Goal: Information Seeking & Learning: Learn about a topic

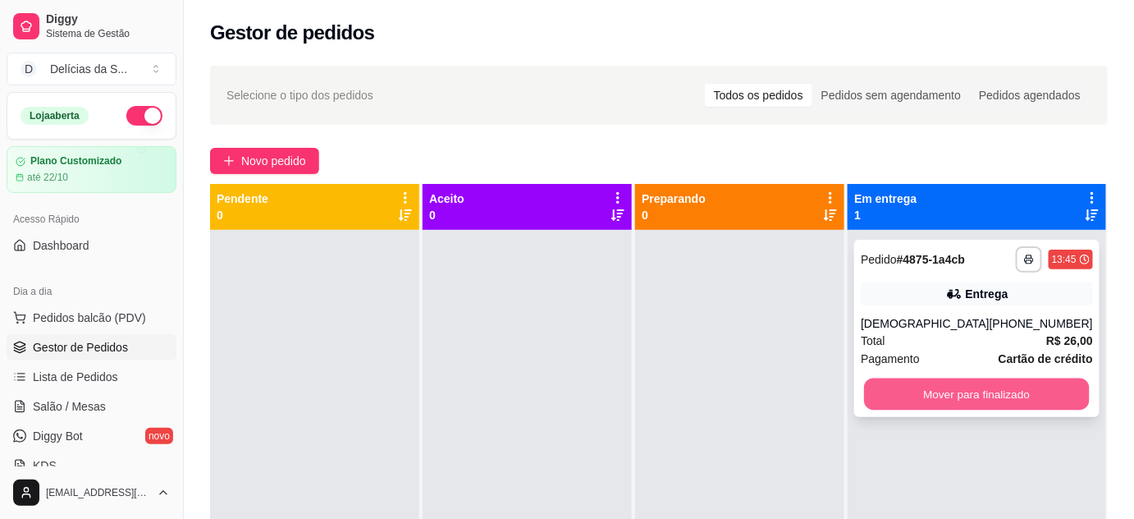
click at [985, 387] on button "Mover para finalizado" at bounding box center [977, 394] width 225 height 32
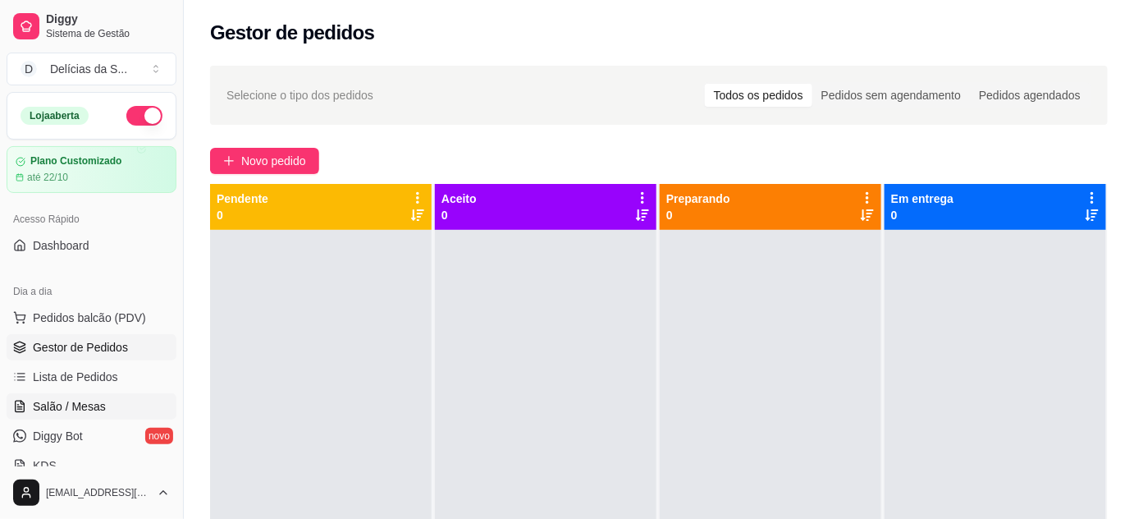
click at [85, 404] on span "Salão / Mesas" at bounding box center [69, 406] width 73 height 16
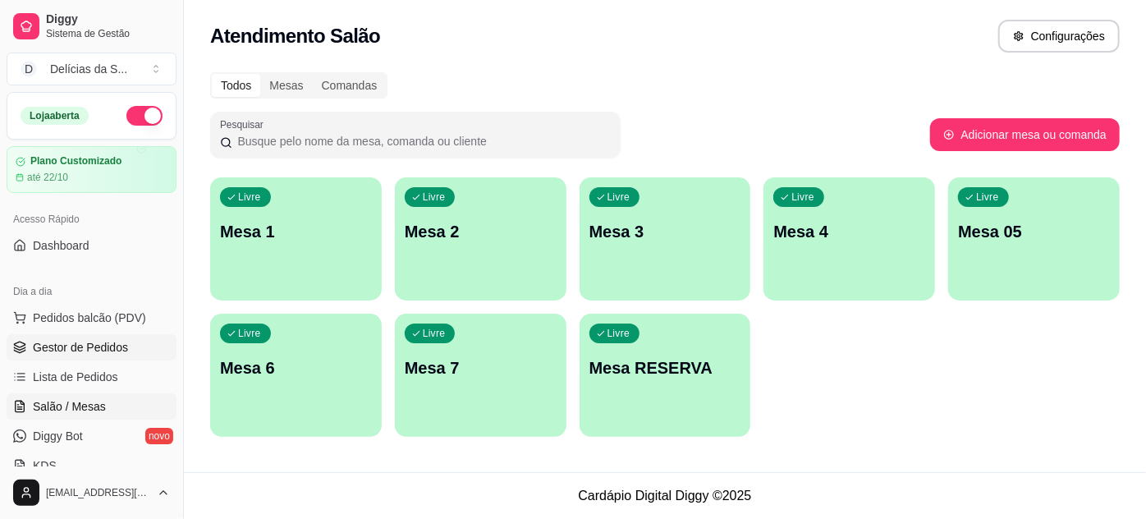
click at [113, 345] on span "Gestor de Pedidos" at bounding box center [80, 347] width 95 height 16
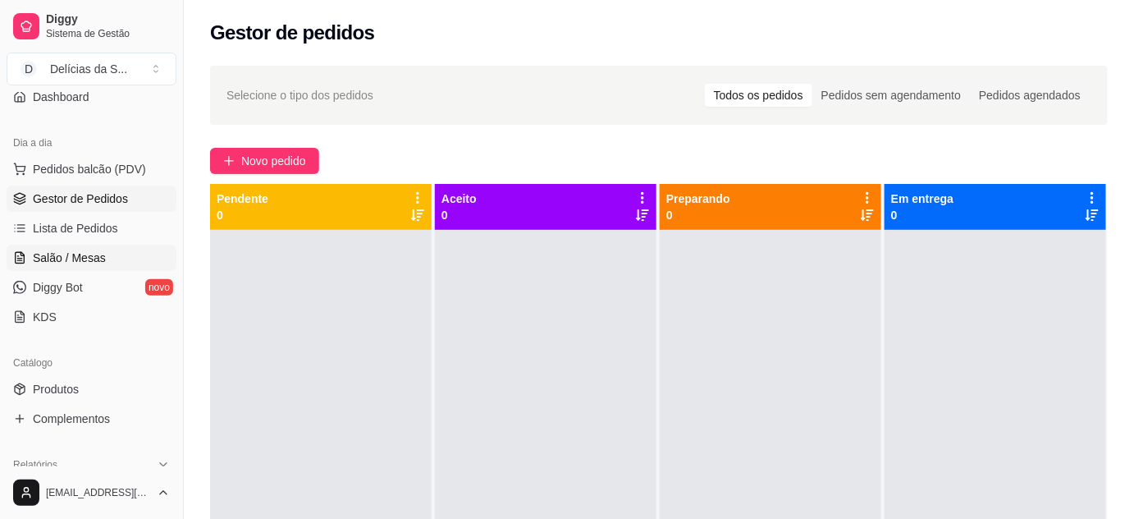
scroll to position [298, 0]
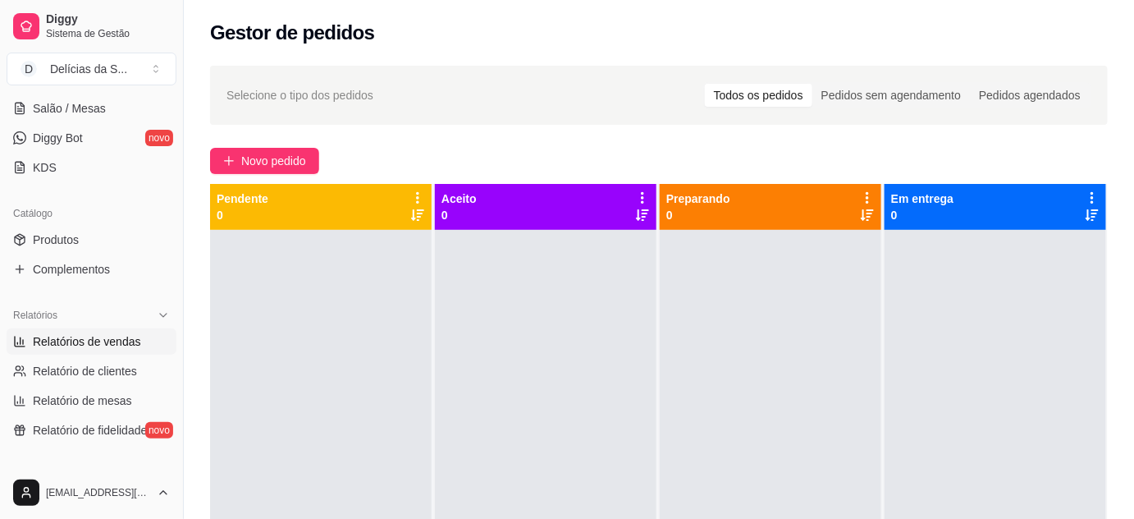
click at [107, 341] on span "Relatórios de vendas" at bounding box center [87, 341] width 108 height 16
select select "ALL"
select select "0"
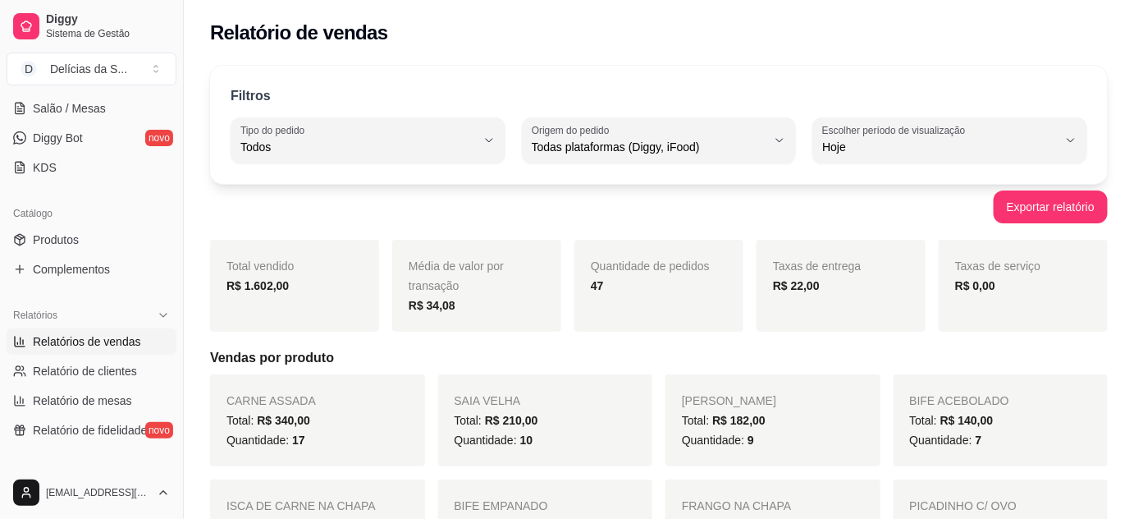
scroll to position [149, 0]
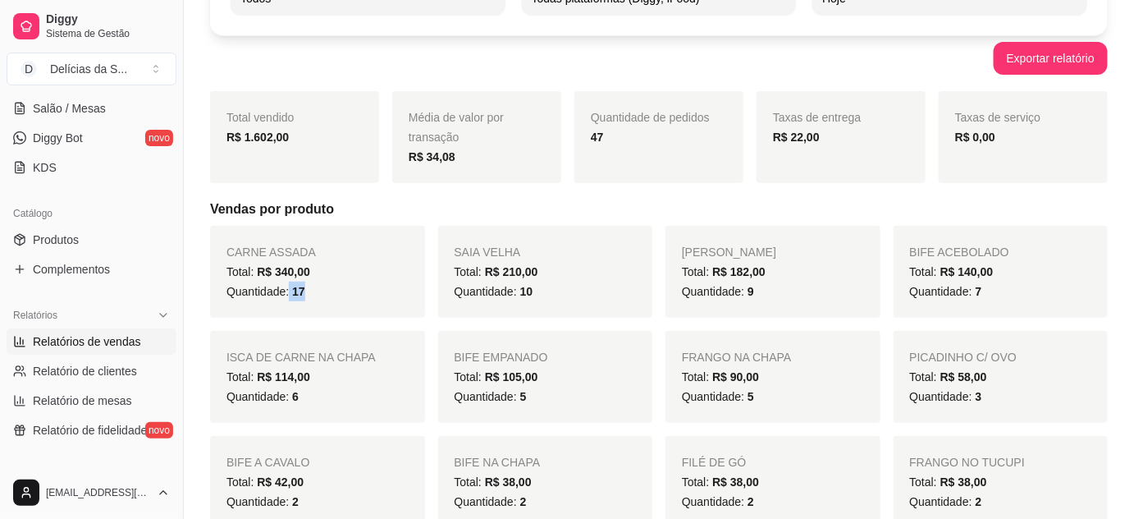
drag, startPoint x: 289, startPoint y: 293, endPoint x: 311, endPoint y: 297, distance: 22.5
click at [311, 297] on div "Quantidade: 17" at bounding box center [318, 292] width 182 height 20
drag, startPoint x: 515, startPoint y: 292, endPoint x: 550, endPoint y: 291, distance: 35.3
click at [550, 291] on div "Quantidade: 10" at bounding box center [546, 292] width 182 height 20
drag, startPoint x: 740, startPoint y: 292, endPoint x: 758, endPoint y: 293, distance: 18.1
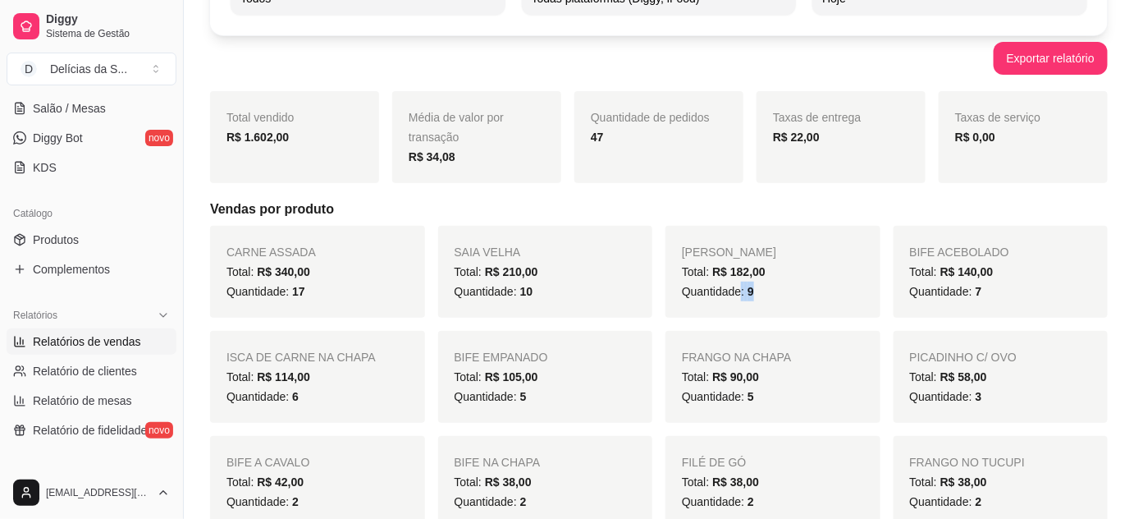
click at [758, 293] on div "Quantidade: 9" at bounding box center [773, 292] width 182 height 20
drag, startPoint x: 972, startPoint y: 292, endPoint x: 986, endPoint y: 300, distance: 15.8
click at [986, 299] on div "Quantidade: 7" at bounding box center [1001, 292] width 182 height 20
drag, startPoint x: 284, startPoint y: 396, endPoint x: 307, endPoint y: 403, distance: 23.9
click at [306, 402] on div "Quantidade: 6" at bounding box center [318, 397] width 182 height 20
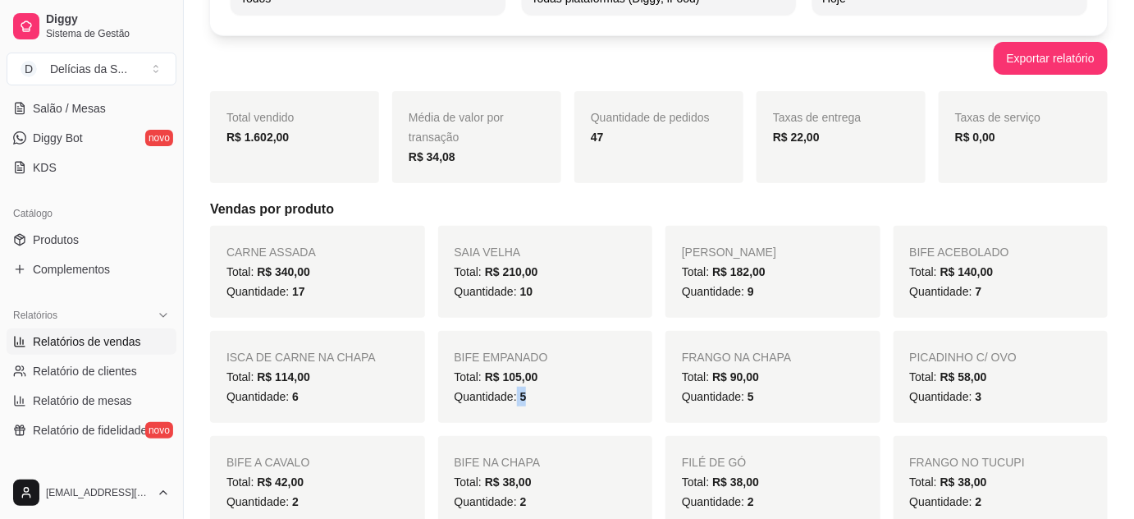
drag, startPoint x: 519, startPoint y: 391, endPoint x: 532, endPoint y: 396, distance: 14.0
click at [532, 396] on div "Quantidade: 5" at bounding box center [546, 397] width 182 height 20
drag, startPoint x: 743, startPoint y: 400, endPoint x: 769, endPoint y: 400, distance: 26.3
click at [769, 400] on div "Quantidade: 5" at bounding box center [773, 397] width 182 height 20
drag, startPoint x: 976, startPoint y: 395, endPoint x: 985, endPoint y: 399, distance: 9.9
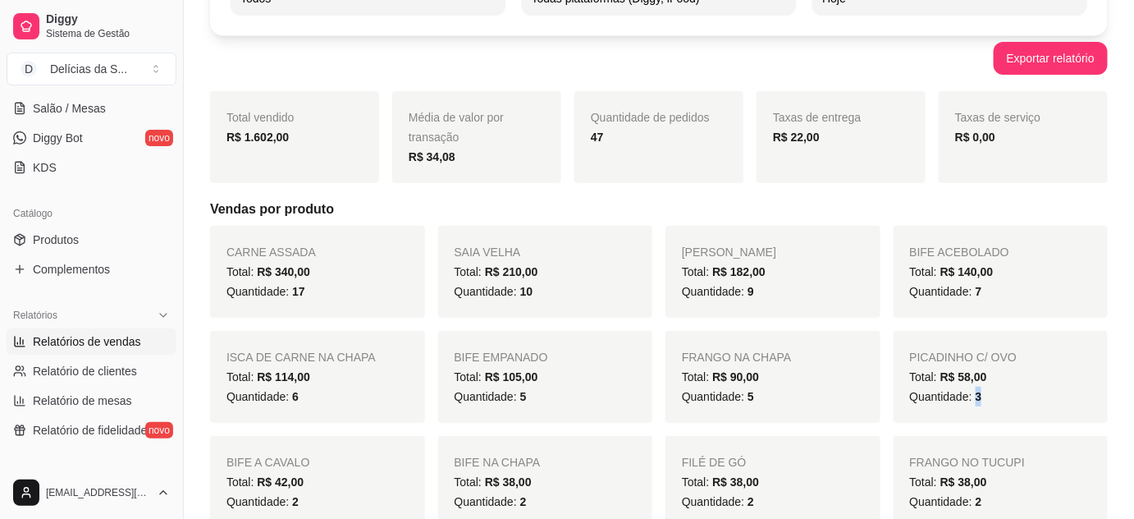
click at [985, 398] on div "Quantidade: 3" at bounding box center [1001, 397] width 182 height 20
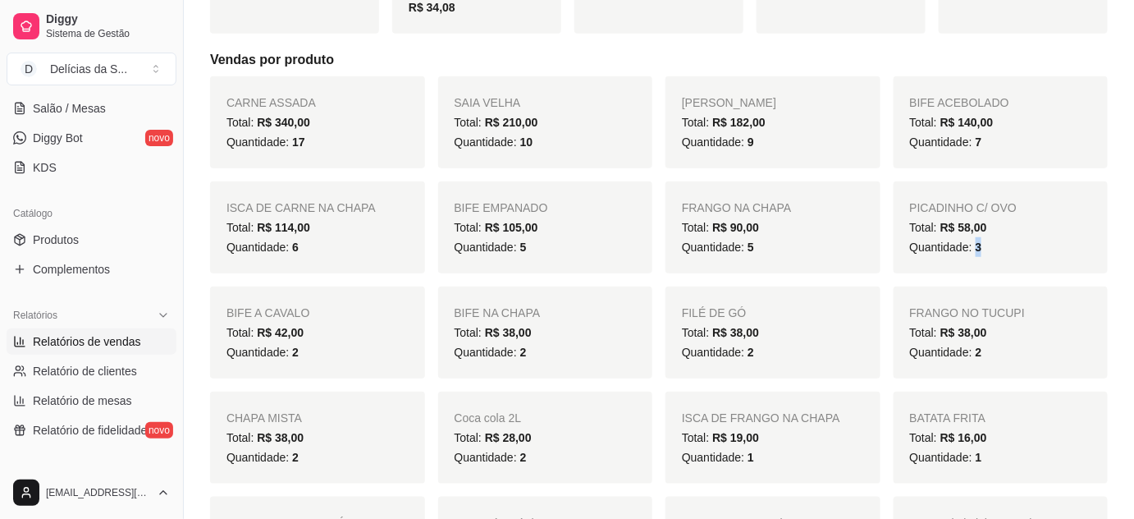
scroll to position [447, 0]
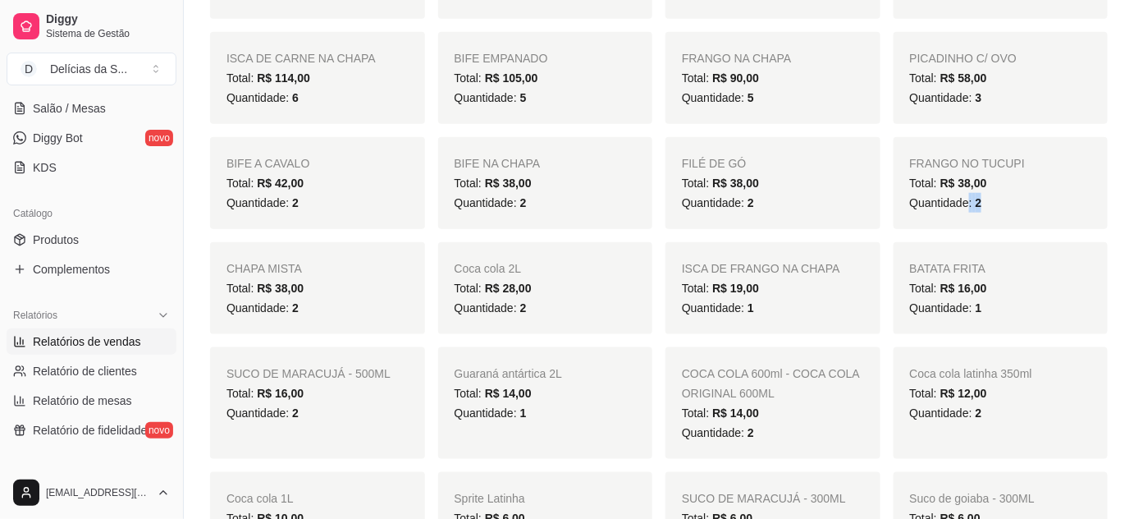
drag, startPoint x: 968, startPoint y: 200, endPoint x: 980, endPoint y: 203, distance: 12.6
click at [980, 202] on span "Quantidade: 2" at bounding box center [946, 202] width 72 height 13
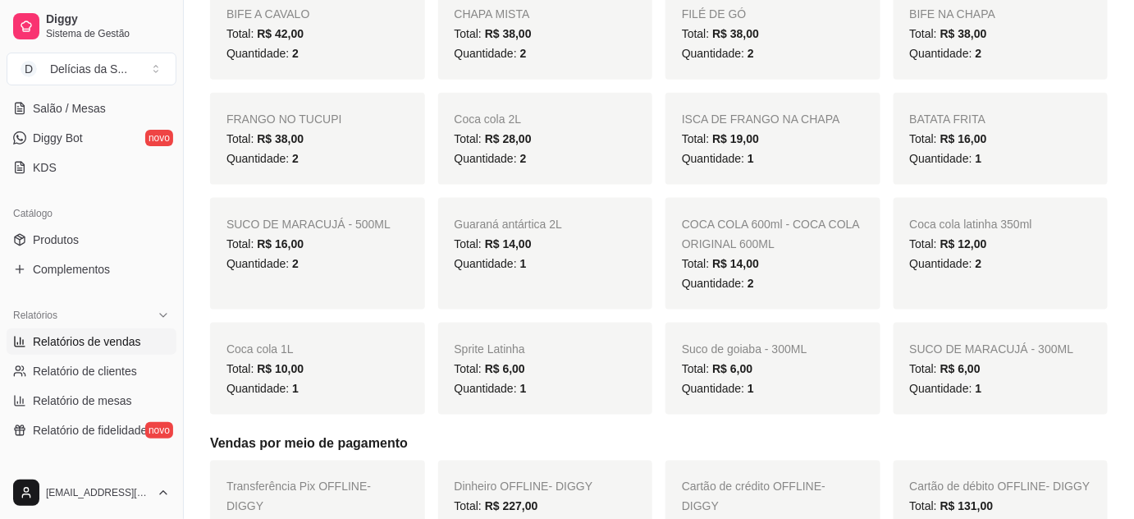
scroll to position [0, 0]
